Goal: Information Seeking & Learning: Learn about a topic

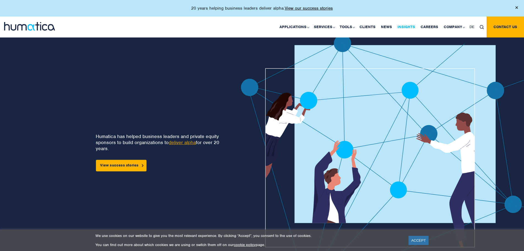
click at [407, 27] on link "Insights" at bounding box center [406, 27] width 23 height 21
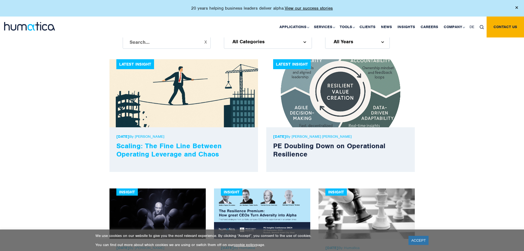
scroll to position [165, 0]
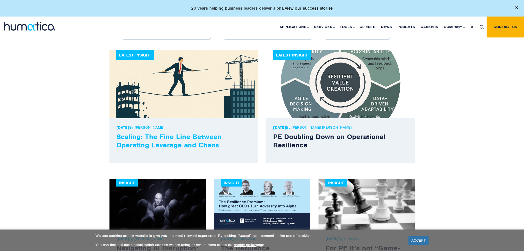
click at [166, 136] on link "Scaling: The Fine Line Between Operating Leverage and Chaos" at bounding box center [168, 140] width 105 height 17
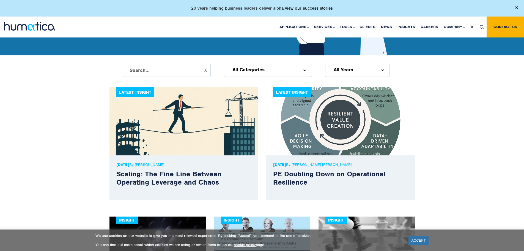
scroll to position [138, 0]
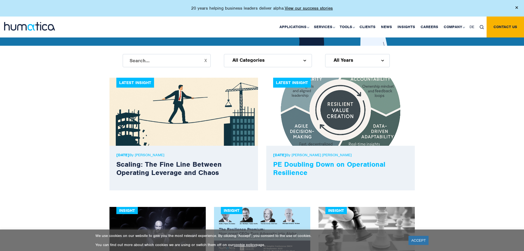
click at [323, 163] on link "PE Doubling Down on Operational Resilience" at bounding box center [329, 168] width 112 height 17
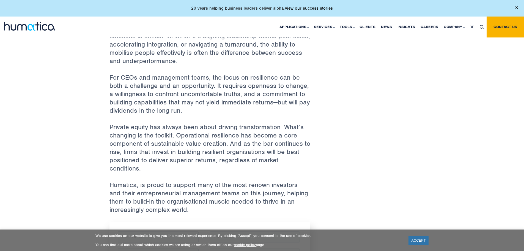
scroll to position [660, 0]
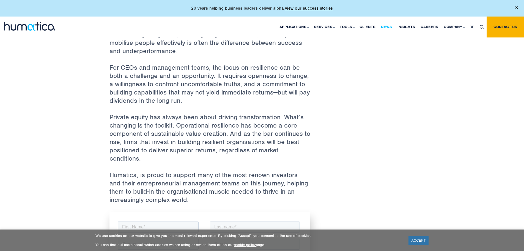
click at [390, 27] on link "News" at bounding box center [386, 27] width 17 height 21
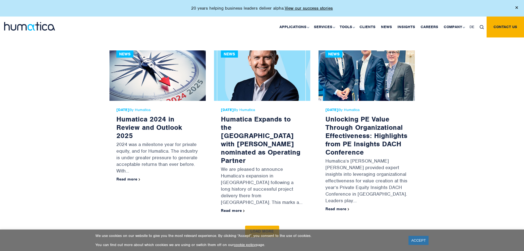
scroll to position [660, 0]
